Goal: Task Accomplishment & Management: Manage account settings

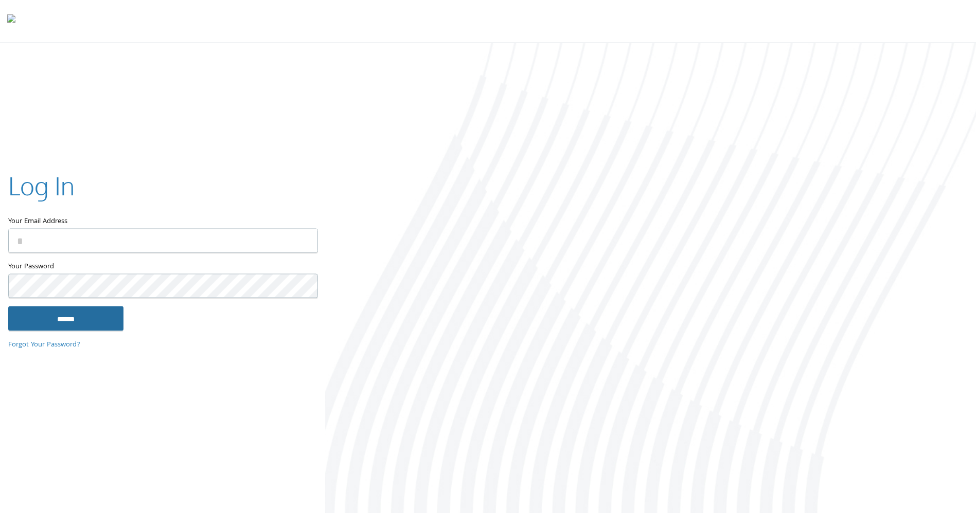
type input "**********"
click at [82, 329] on input "******" at bounding box center [65, 319] width 115 height 25
